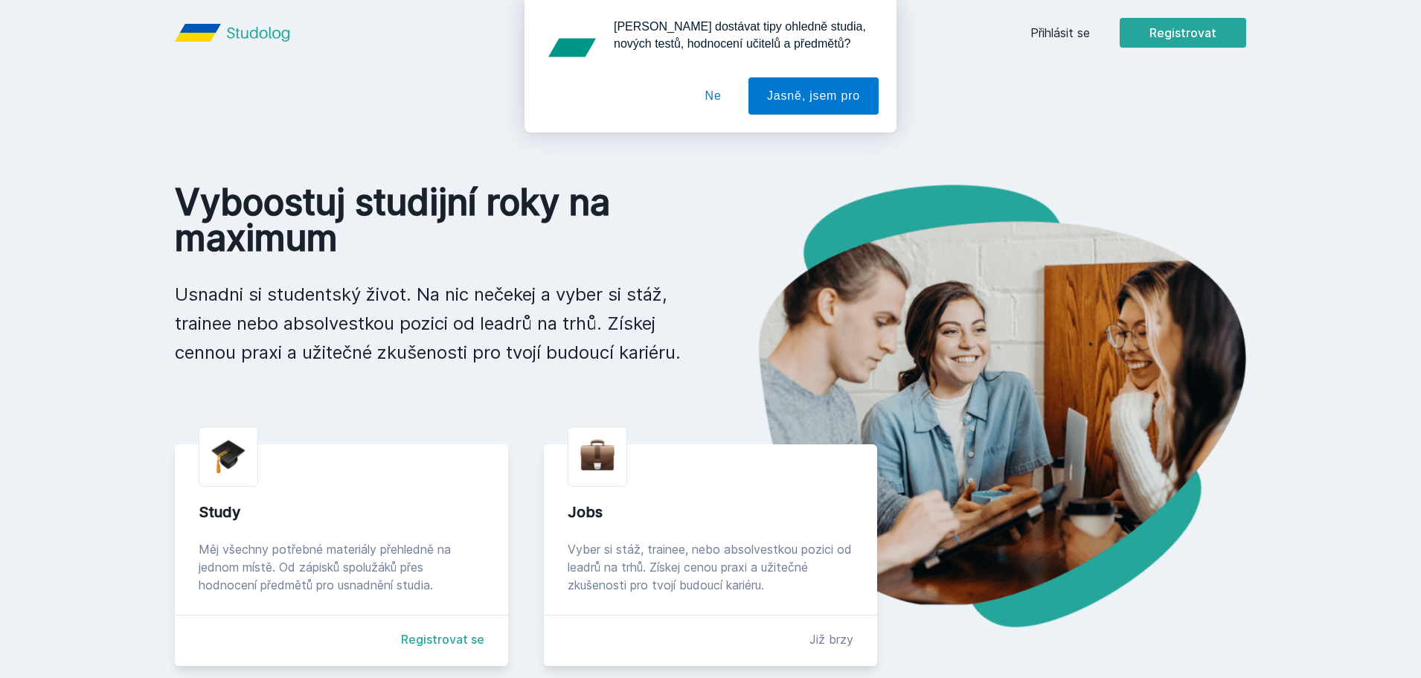
drag, startPoint x: 1157, startPoint y: 107, endPoint x: 1082, endPoint y: 65, distance: 86.3
click at [1157, 103] on div "[PERSON_NAME] dostávat tipy ohledně studia, nových testů, hodnocení učitelů a p…" at bounding box center [710, 66] width 1421 height 132
click at [1060, 35] on div "[PERSON_NAME] dostávat tipy ohledně studia, nových testů, hodnocení učitelů a p…" at bounding box center [710, 66] width 1421 height 132
click at [1057, 34] on div "[PERSON_NAME] dostávat tipy ohledně studia, nových testů, hodnocení učitelů a p…" at bounding box center [710, 66] width 1421 height 132
drag, startPoint x: 726, startPoint y: 97, endPoint x: 811, endPoint y: 68, distance: 89.4
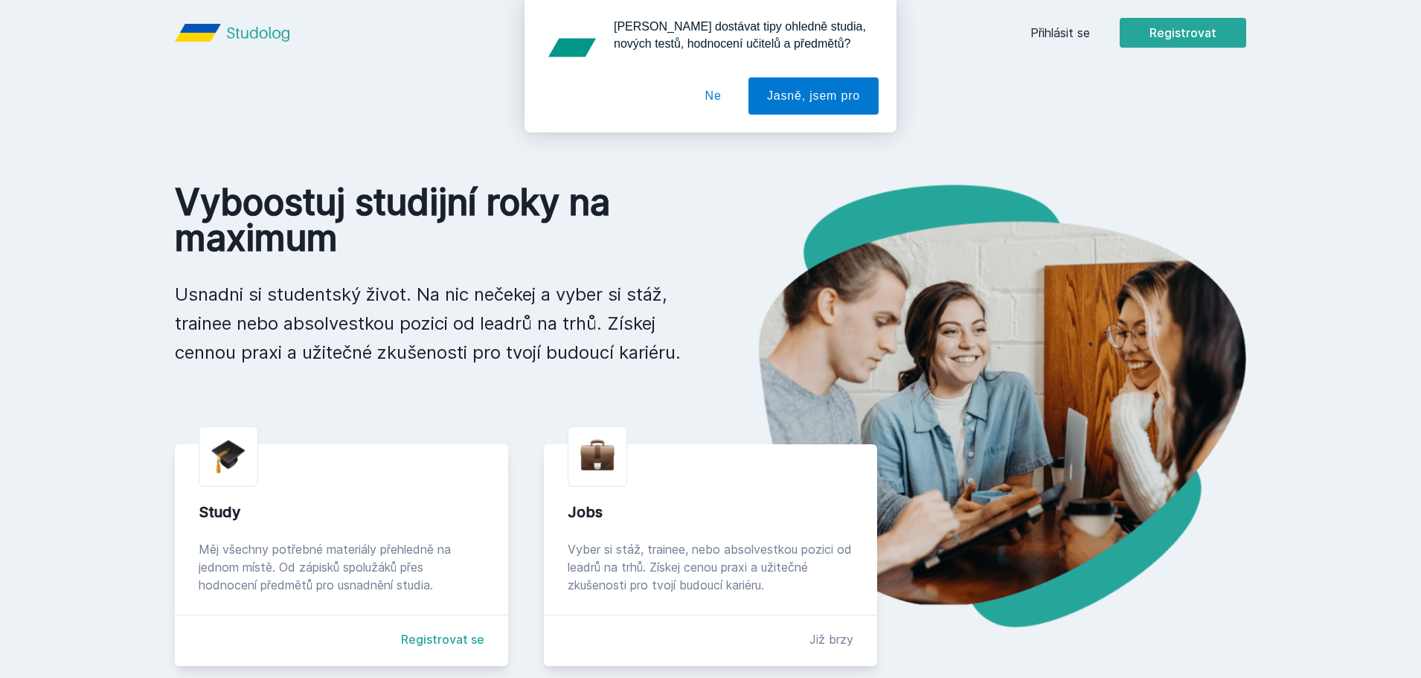
click at [724, 97] on button "Ne" at bounding box center [714, 95] width 54 height 37
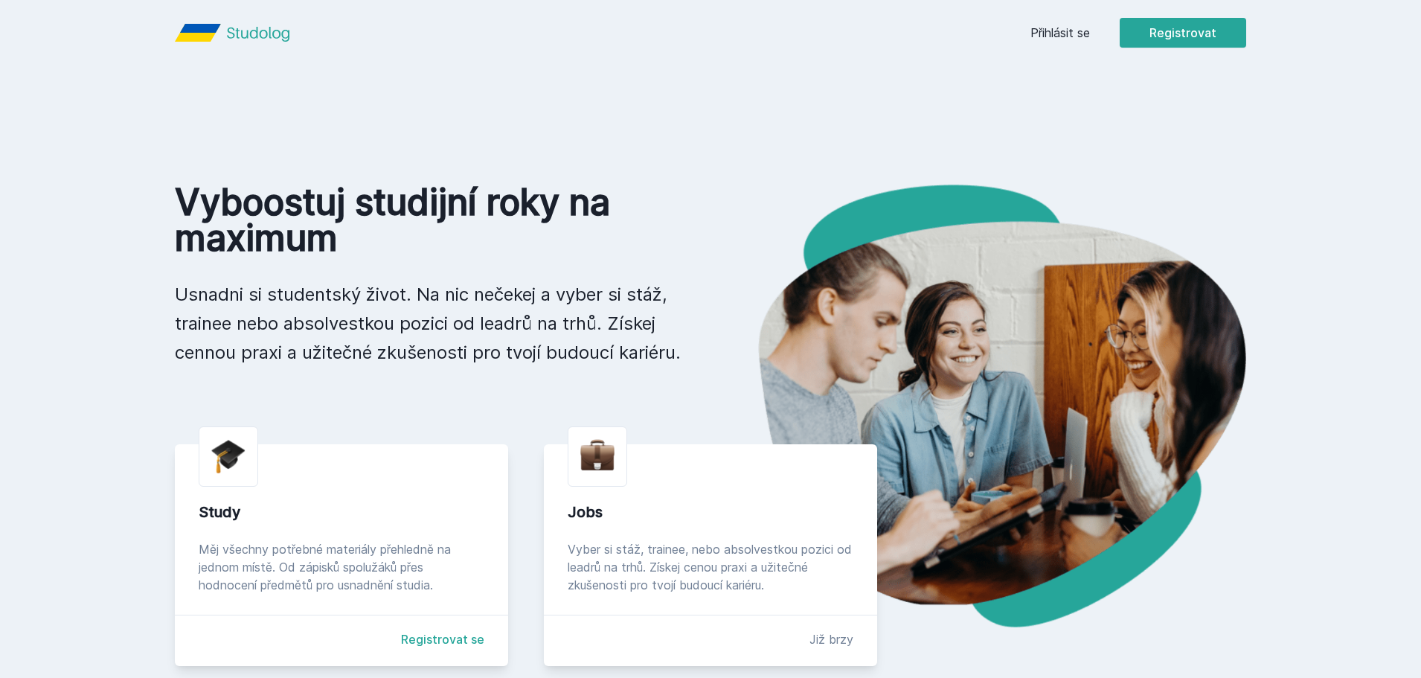
click at [1055, 36] on link "Přihlásit se" at bounding box center [1060, 33] width 60 height 18
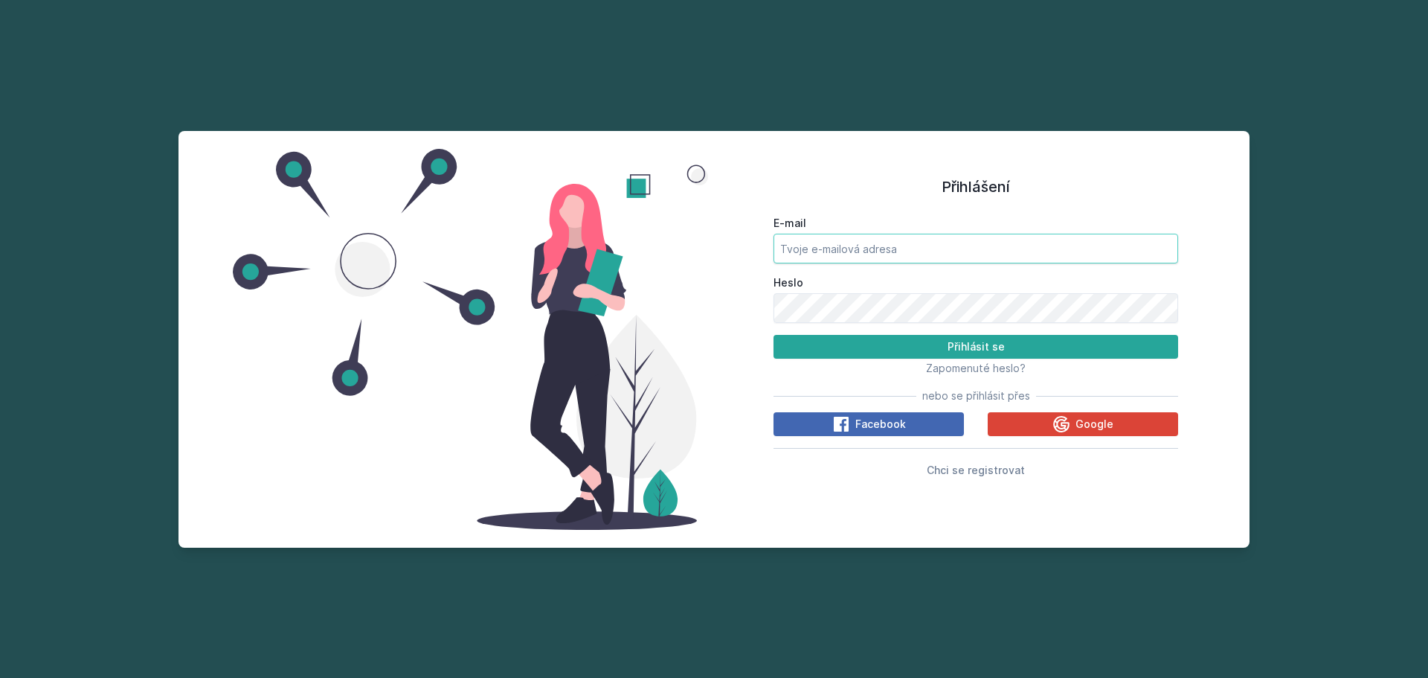
click at [892, 235] on input "E-mail" at bounding box center [976, 249] width 405 height 30
type input "[EMAIL_ADDRESS][DOMAIN_NAME]"
click at [886, 292] on div "Heslo" at bounding box center [976, 299] width 405 height 48
click at [774, 335] on button "Přihlásit se" at bounding box center [976, 347] width 405 height 24
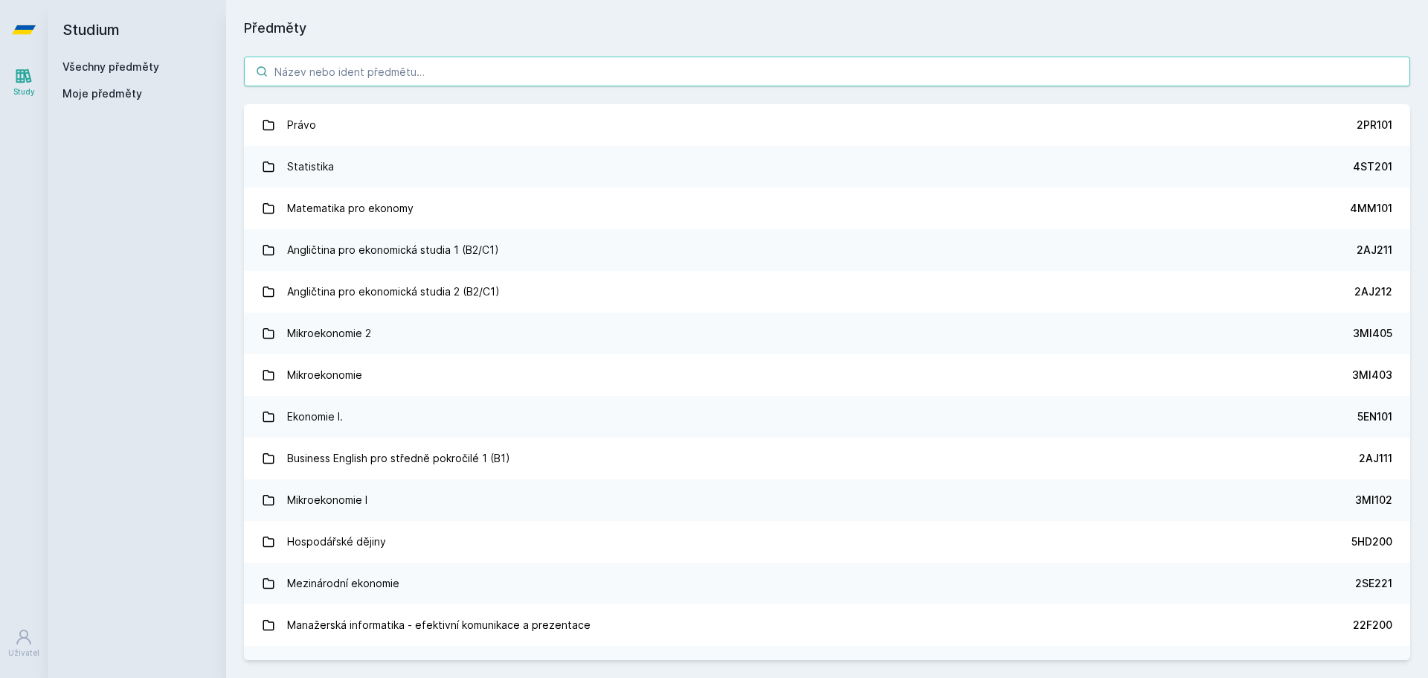
drag, startPoint x: 875, startPoint y: 72, endPoint x: 863, endPoint y: 73, distance: 12.7
click at [873, 73] on input "search" at bounding box center [827, 72] width 1166 height 30
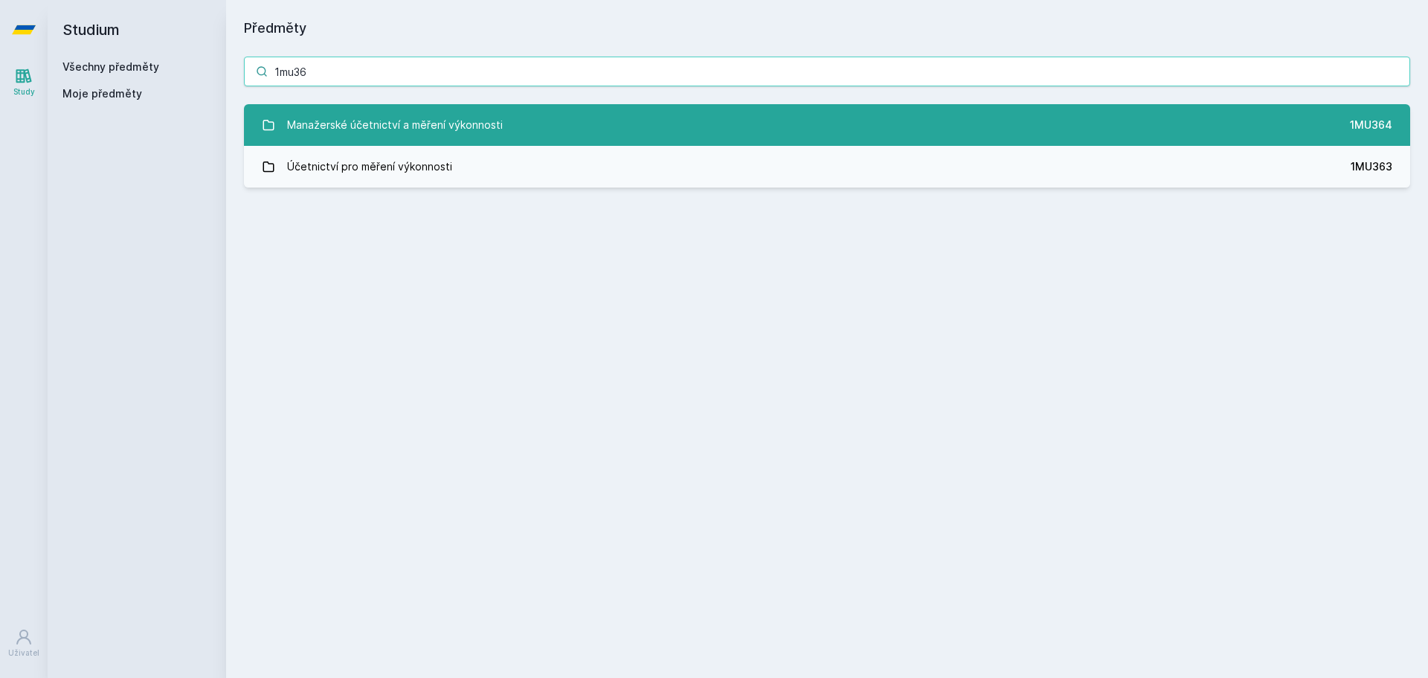
type input "1mu36"
click at [812, 120] on link "Manažerské účetnictví a měření výkonnosti 1MU364" at bounding box center [827, 125] width 1166 height 42
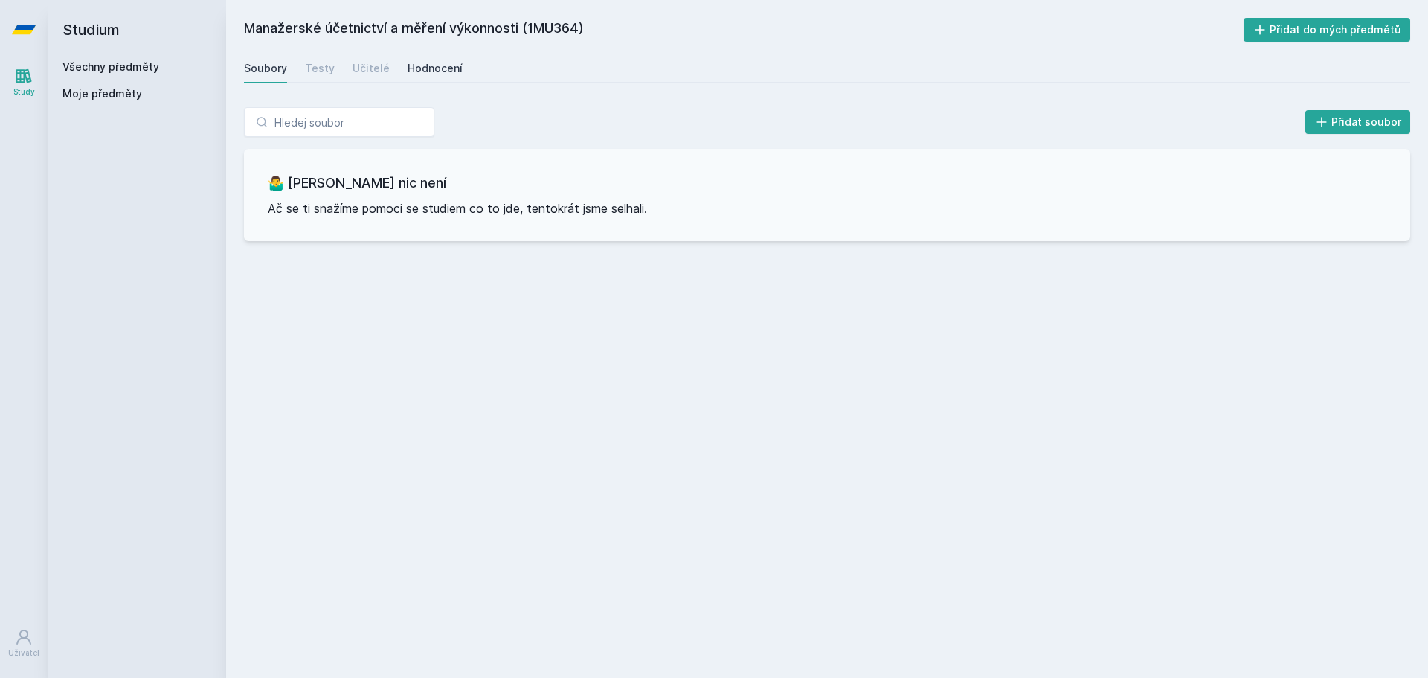
click at [421, 66] on div "Hodnocení" at bounding box center [435, 68] width 55 height 15
